Goal: Entertainment & Leisure: Consume media (video, audio)

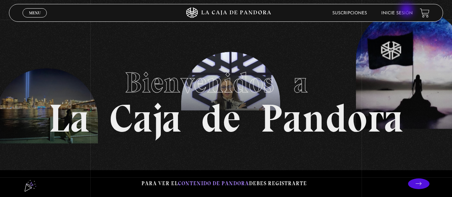
click at [408, 11] on li "Inicie sesión" at bounding box center [396, 13] width 31 height 11
click at [399, 14] on link "Inicie sesión" at bounding box center [396, 13] width 31 height 4
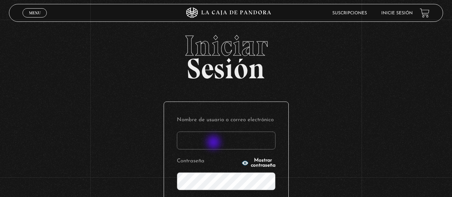
click at [214, 143] on input "Nombre de usuario o correo electrónico" at bounding box center [226, 141] width 99 height 18
type input "noemor108@gmail.com"
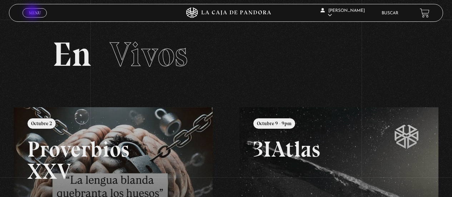
click at [33, 13] on span "Menu" at bounding box center [35, 13] width 12 height 4
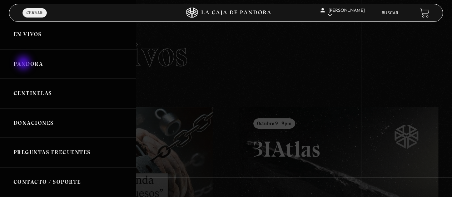
click at [24, 64] on link "Pandora" at bounding box center [68, 64] width 136 height 30
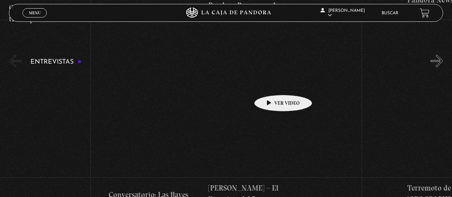
scroll to position [2447, 0]
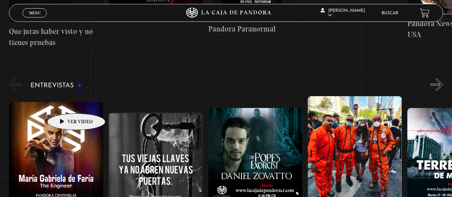
click at [65, 103] on figure at bounding box center [56, 161] width 94 height 118
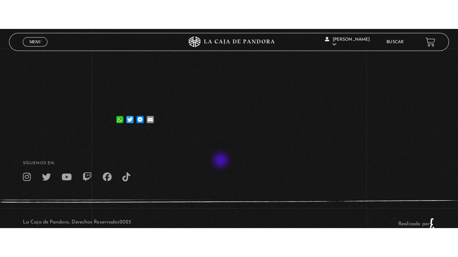
scroll to position [151, 0]
